Goal: Task Accomplishment & Management: Manage account settings

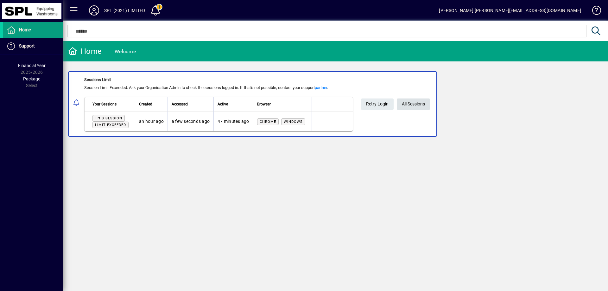
click at [414, 102] on span "All Sessions" at bounding box center [413, 104] width 23 height 10
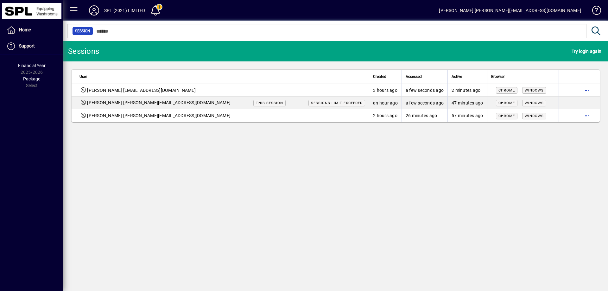
click at [256, 101] on span "This session" at bounding box center [269, 103] width 27 height 4
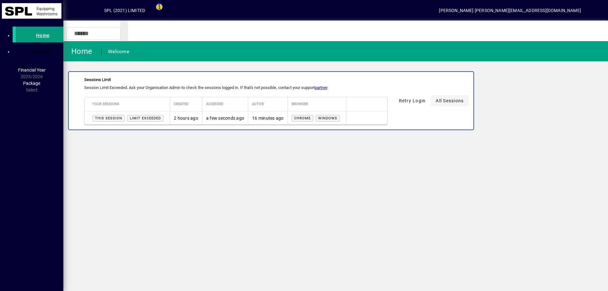
click at [435, 100] on span "All Sessions" at bounding box center [449, 100] width 28 height 7
